Goal: Check status

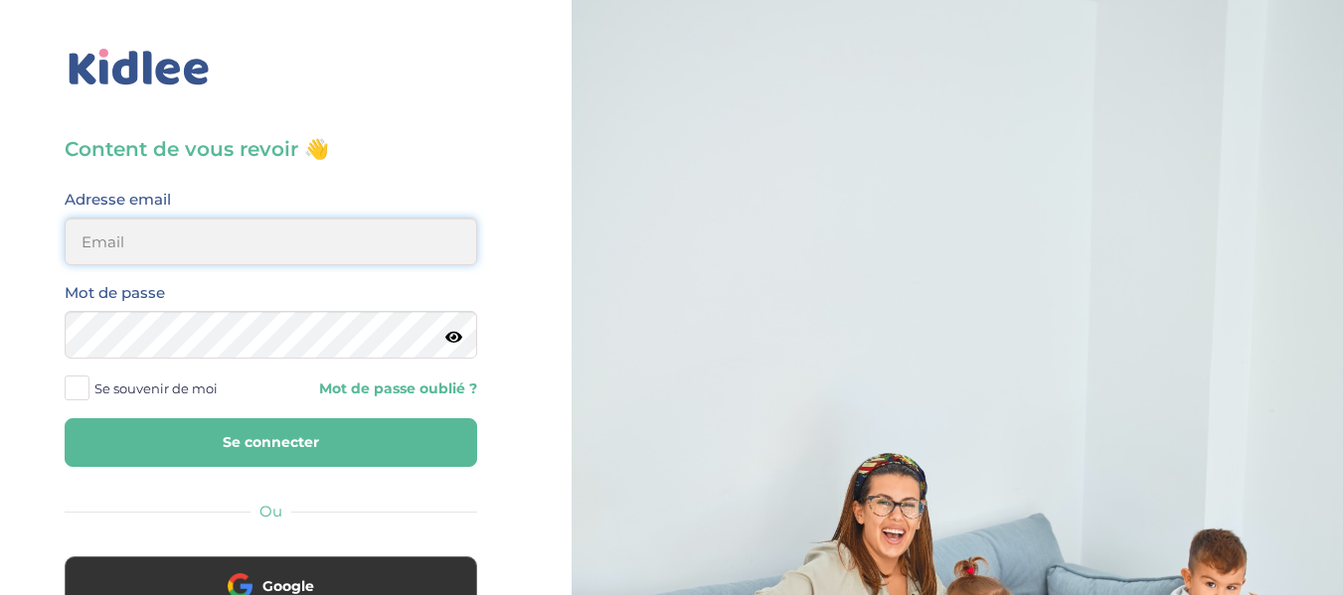
click at [222, 245] on input "email" at bounding box center [271, 242] width 412 height 48
type input "alexandrafournery@hotmail.com"
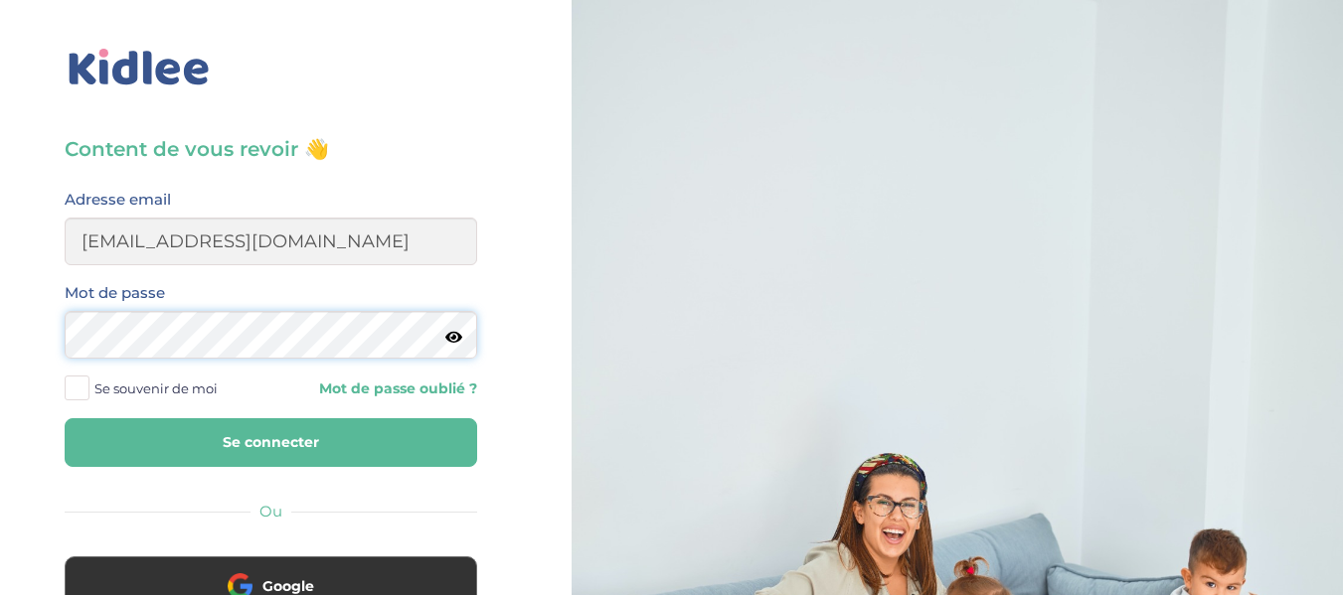
click at [65, 418] on button "Se connecter" at bounding box center [271, 442] width 412 height 49
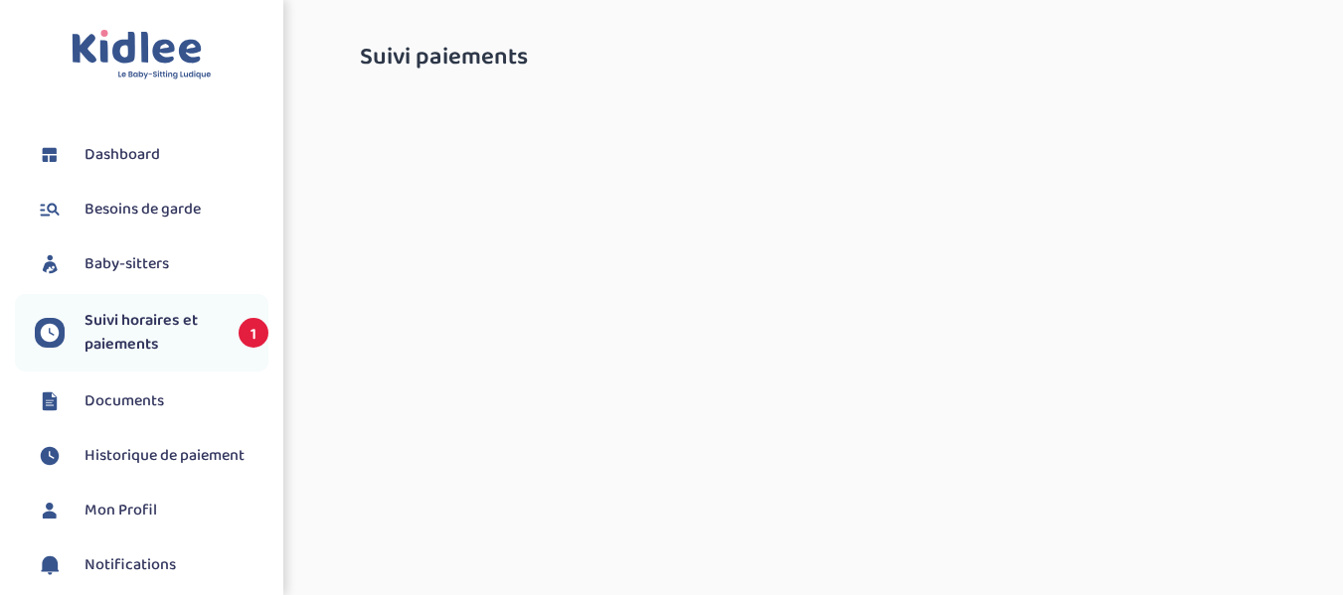
select select "octobre 2025"
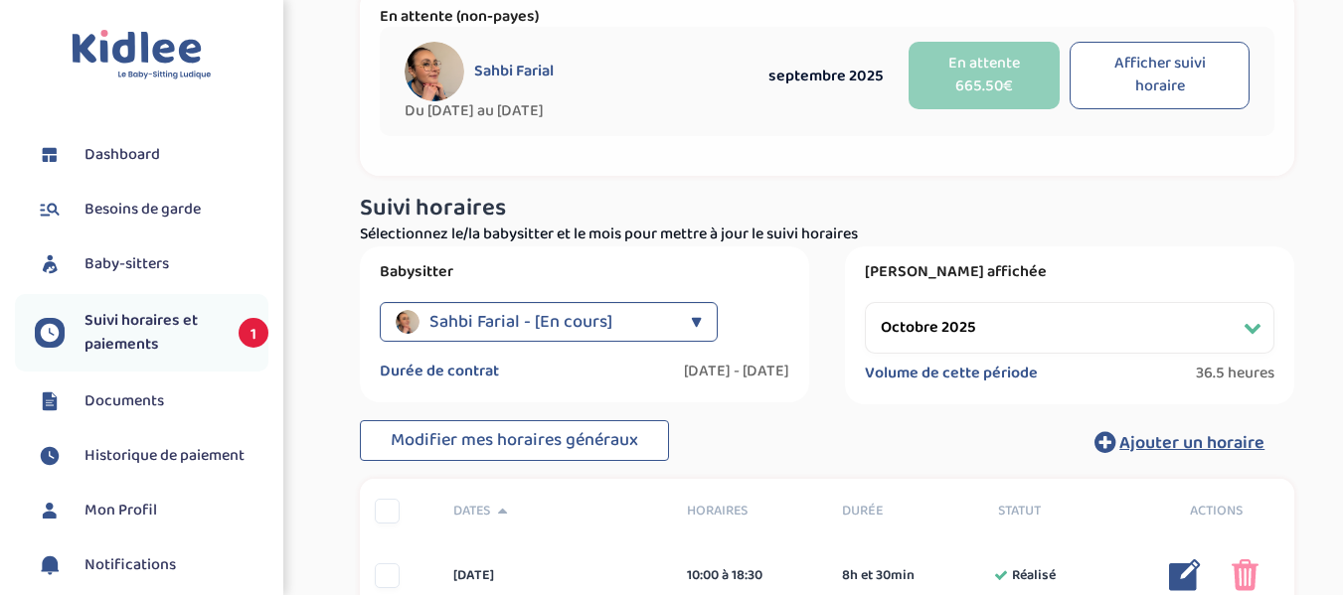
scroll to position [65, 0]
